Goal: Task Accomplishment & Management: Manage account settings

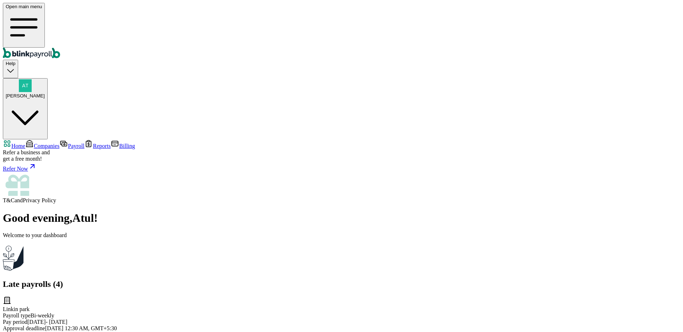
click at [34, 143] on span "Companies" at bounding box center [47, 146] width 26 height 6
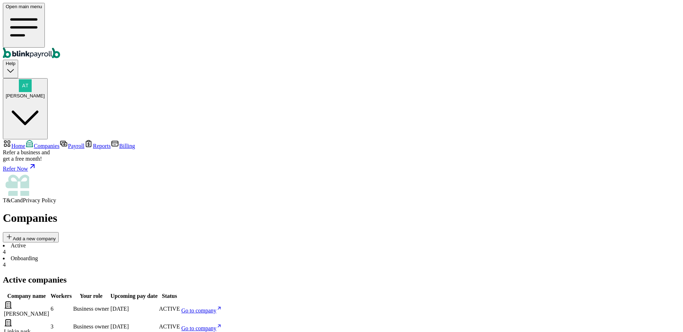
click at [217, 308] on span "Go to company" at bounding box center [198, 311] width 35 height 6
click at [3, 3] on div "Open main menu Help Atul Chauhan Home Companies Payroll Reports Billing Refer a…" at bounding box center [341, 333] width 677 height 661
click at [217, 325] on span "Go to company" at bounding box center [198, 328] width 35 height 6
click at [222, 308] on link "Go to company" at bounding box center [201, 311] width 41 height 6
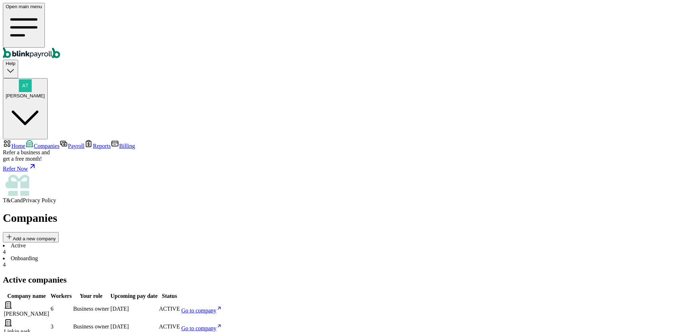
click at [222, 325] on link "Go to company" at bounding box center [201, 328] width 41 height 6
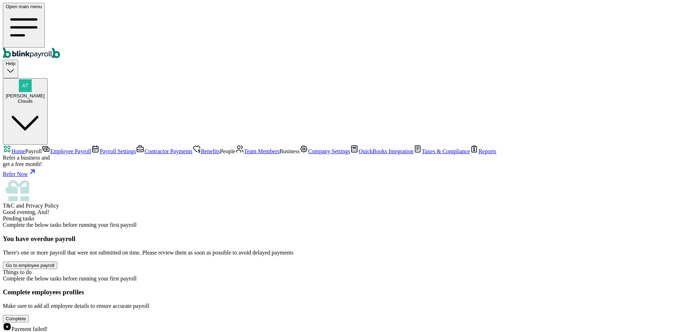
scroll to position [15, 0]
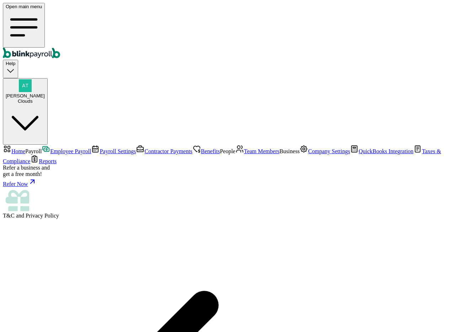
select select "3210"
drag, startPoint x: 221, startPoint y: 203, endPoint x: 236, endPoint y: 211, distance: 16.7
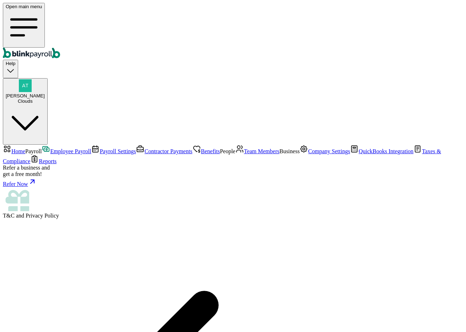
checkbox input "true"
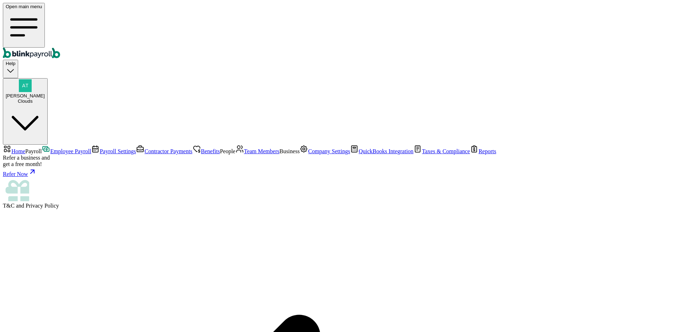
click at [72, 148] on span "Employee Payroll" at bounding box center [70, 151] width 41 height 6
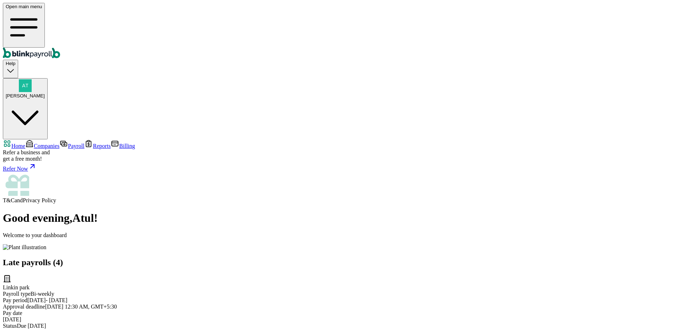
click at [45, 79] on div "[PERSON_NAME]" at bounding box center [25, 88] width 39 height 19
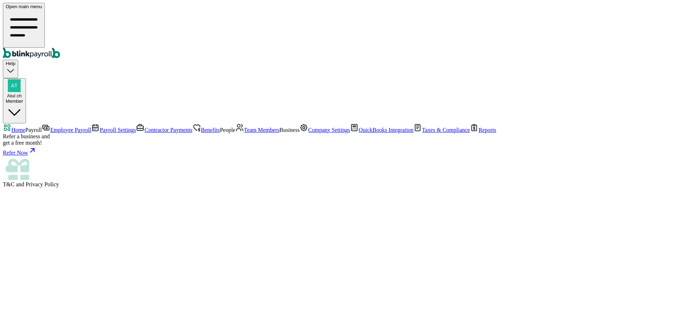
click at [50, 127] on span "Employee Payroll" at bounding box center [70, 130] width 41 height 6
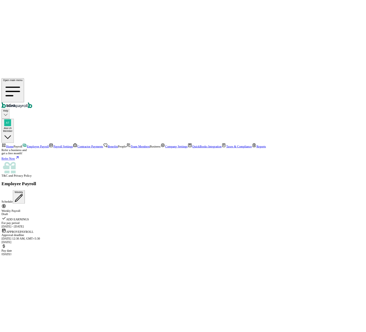
scroll to position [2057, 0]
